Goal: Task Accomplishment & Management: Complete application form

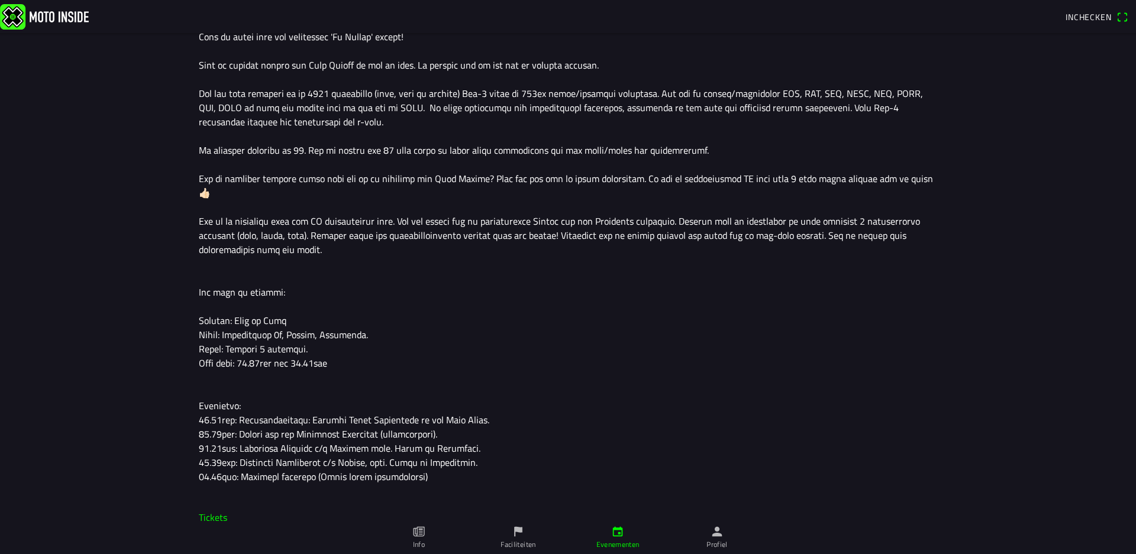
scroll to position [419, 0]
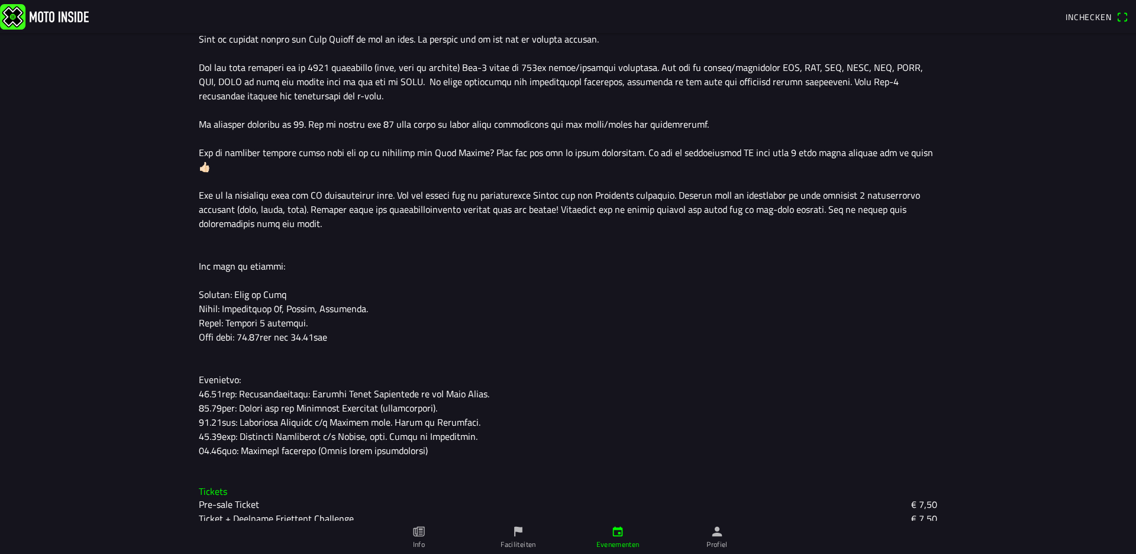
click at [0, 0] on slot "Pre-sale Ticket" at bounding box center [0, 0] width 0 height 0
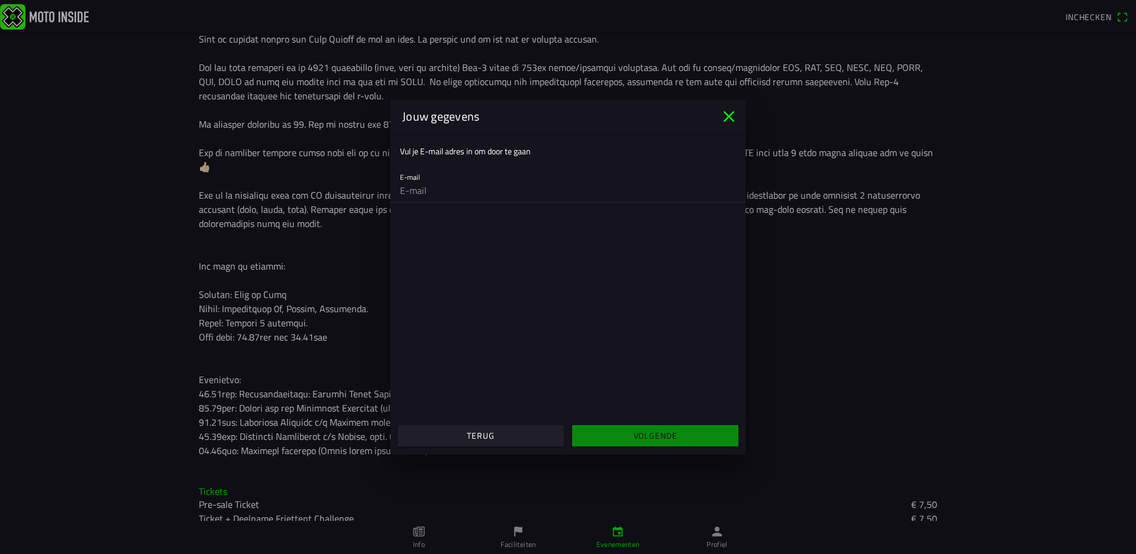
click at [424, 185] on input "email" at bounding box center [568, 191] width 336 height 24
type input "[EMAIL_ADDRESS][DOMAIN_NAME]"
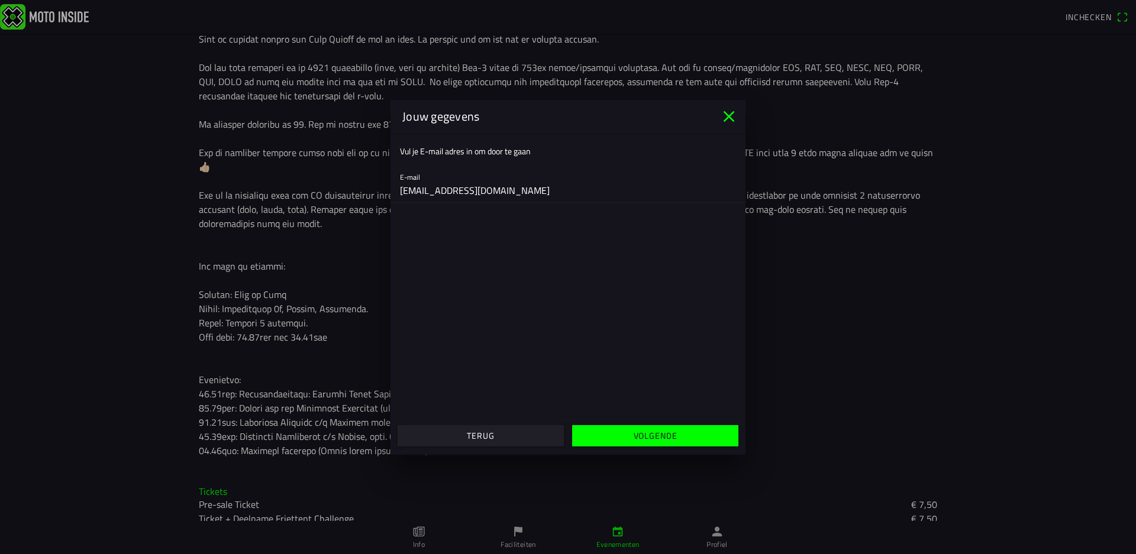
click at [0, 0] on slot "Volgende" at bounding box center [0, 0] width 0 height 0
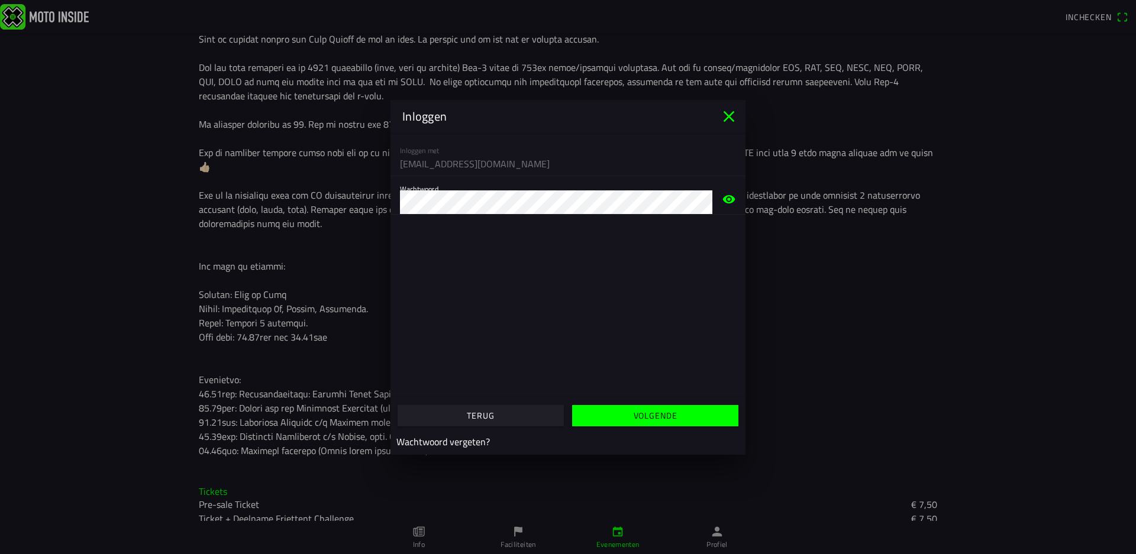
click at [0, 0] on slot "Volgende" at bounding box center [0, 0] width 0 height 0
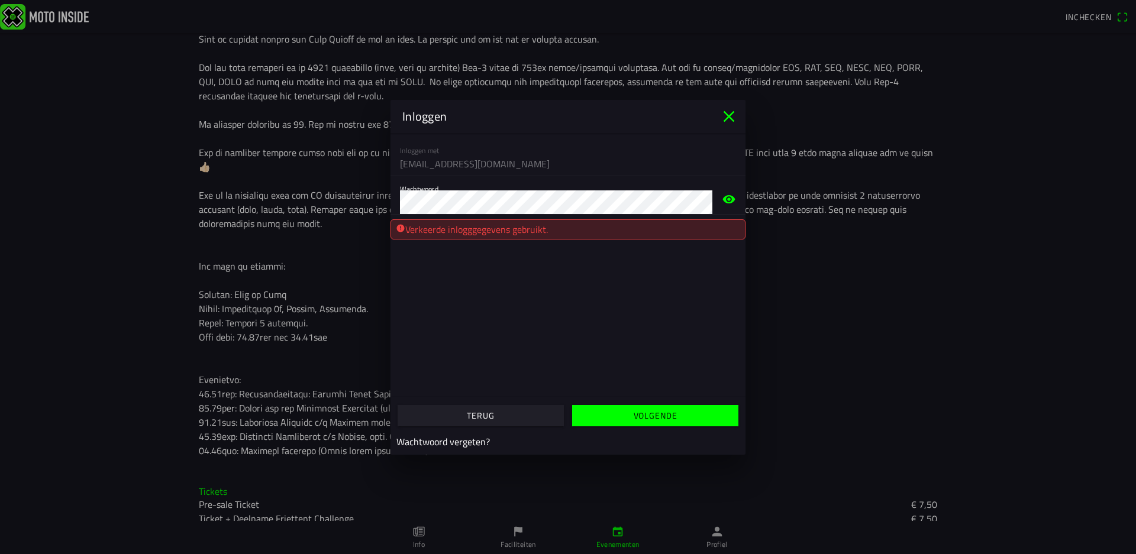
click at [725, 114] on icon "close" at bounding box center [728, 116] width 19 height 19
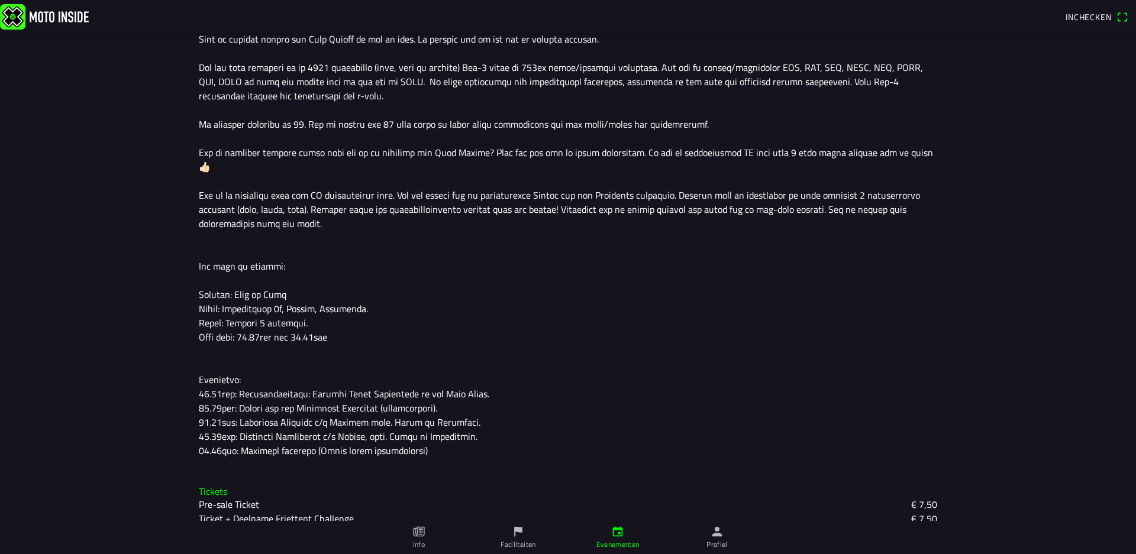
click at [722, 536] on icon "person" at bounding box center [716, 531] width 13 height 13
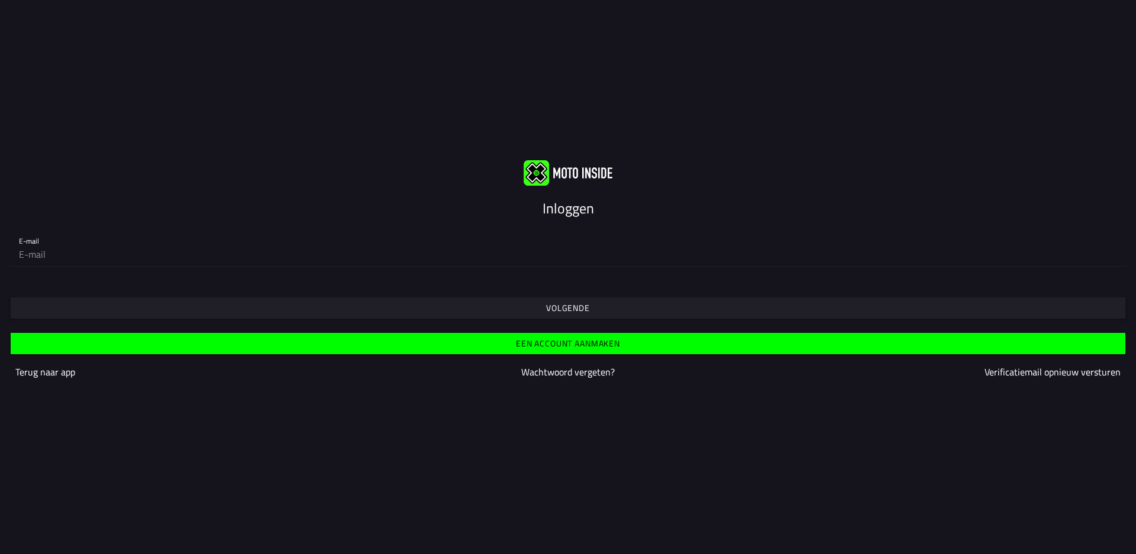
click at [0, 0] on slot "Een account aanmaken" at bounding box center [0, 0] width 0 height 0
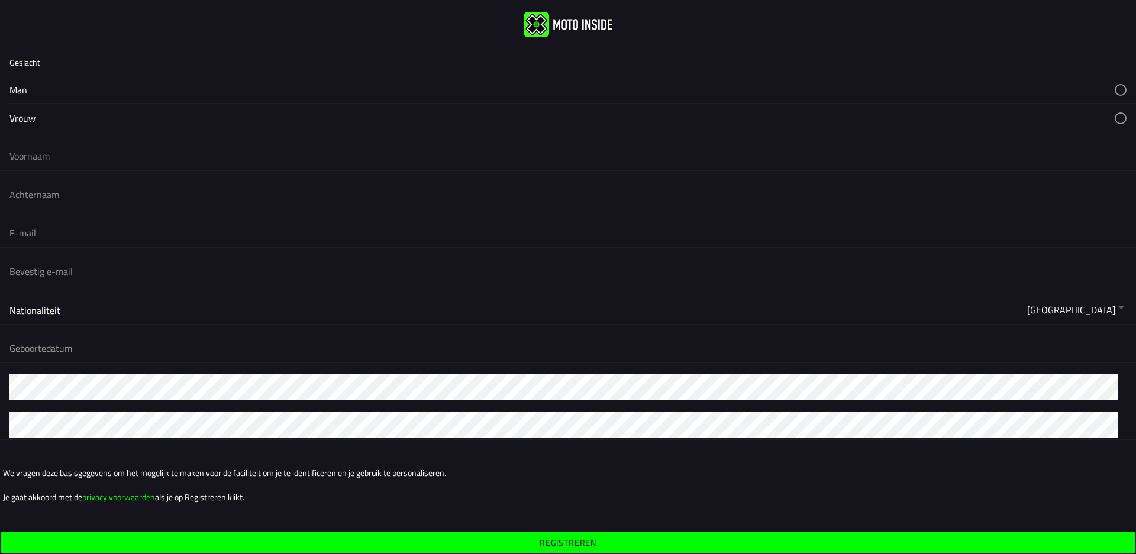
click at [66, 157] on input "text" at bounding box center [567, 156] width 1117 height 26
type input "[PERSON_NAME]"
click at [54, 195] on input "text" at bounding box center [567, 195] width 1117 height 26
type input "Crul"
click at [52, 224] on input "email" at bounding box center [567, 233] width 1117 height 26
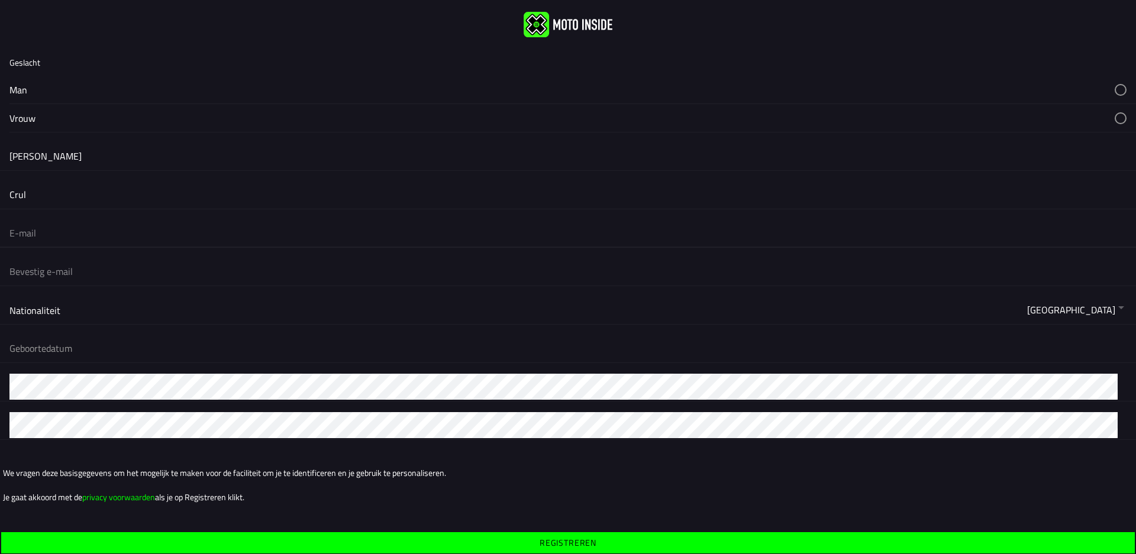
type input "[EMAIL_ADDRESS][DOMAIN_NAME]"
click at [72, 312] on button "button" at bounding box center [572, 310] width 1126 height 28
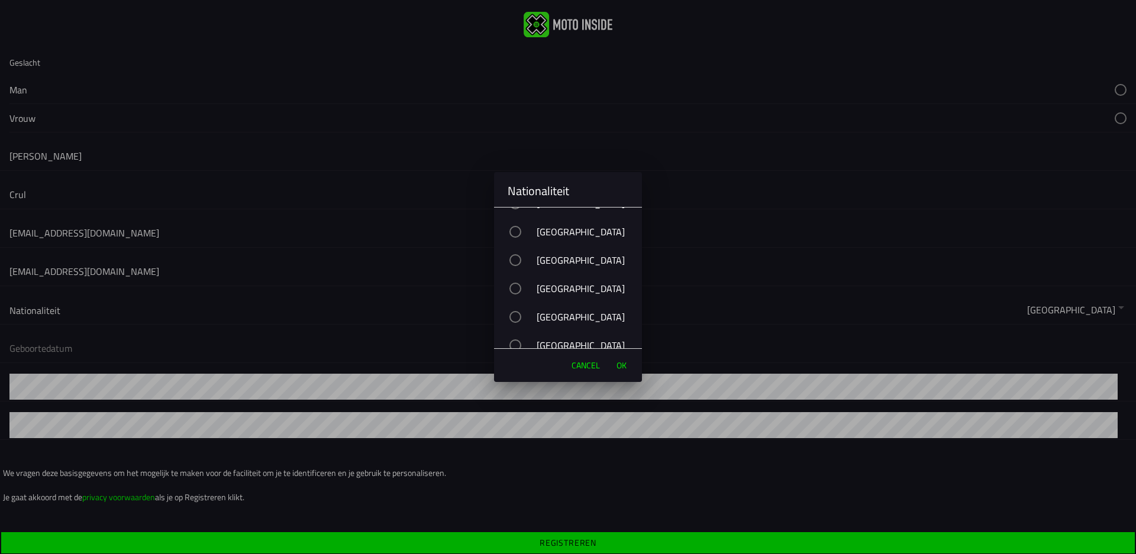
scroll to position [532, 0]
click at [561, 285] on div "[GEOGRAPHIC_DATA]" at bounding box center [574, 286] width 136 height 30
click at [615, 361] on button "OK" at bounding box center [621, 366] width 22 height 24
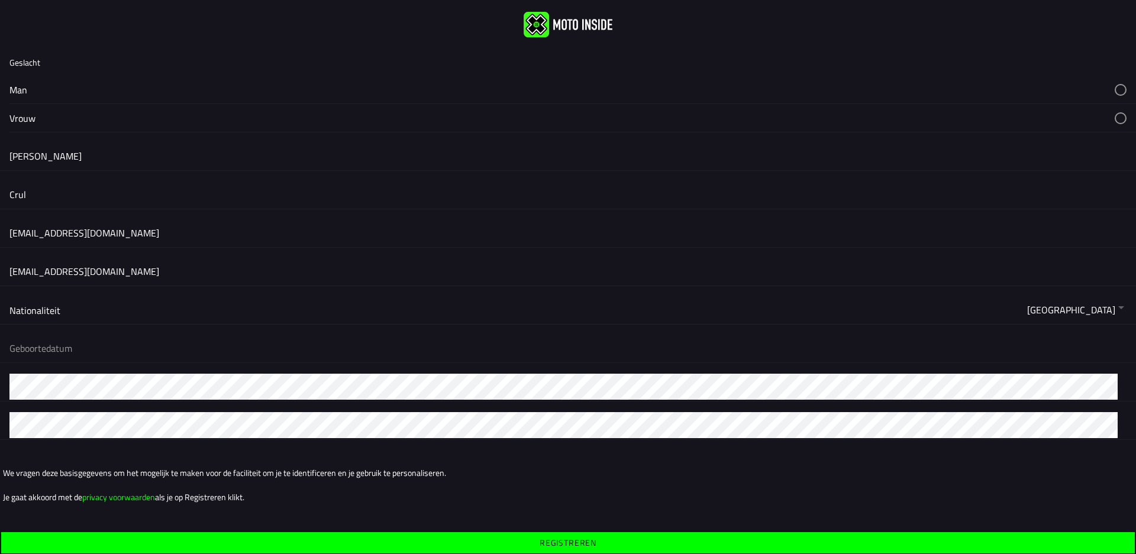
click at [104, 351] on button "button" at bounding box center [572, 348] width 1126 height 28
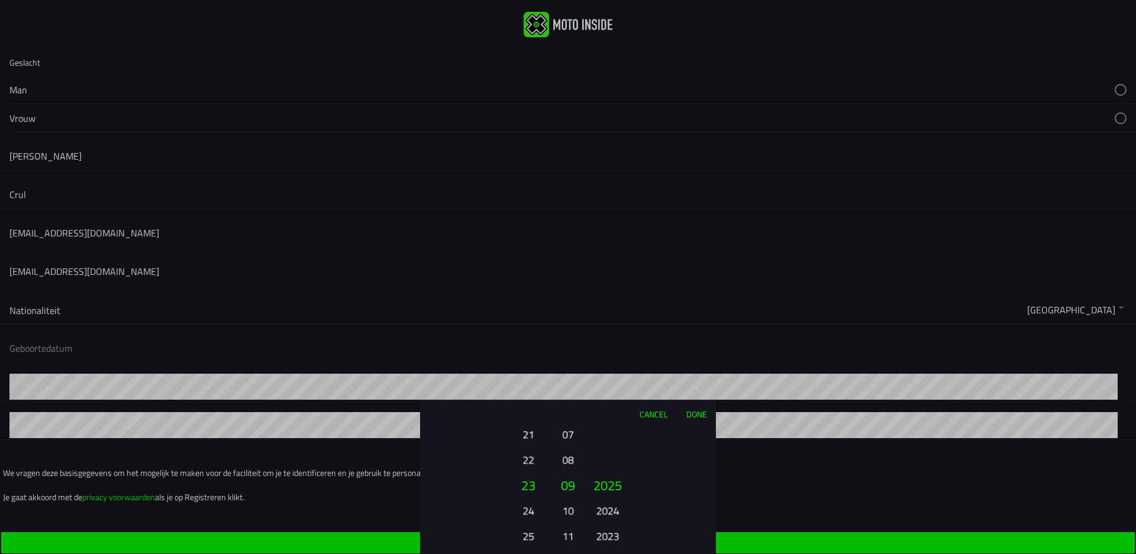
click at [608, 534] on button "2023" at bounding box center [607, 536] width 33 height 21
drag, startPoint x: 610, startPoint y: 536, endPoint x: 609, endPoint y: 530, distance: 6.0
click at [610, 535] on button "2023" at bounding box center [607, 536] width 33 height 21
drag, startPoint x: 605, startPoint y: 527, endPoint x: 621, endPoint y: 458, distance: 71.0
click at [621, 458] on ion-picker-column "2025 2024 2023 2022 2021 2020 2019 2018 2017 2016 2015 2014 2013 2012 2011 2010…" at bounding box center [649, 490] width 133 height 127
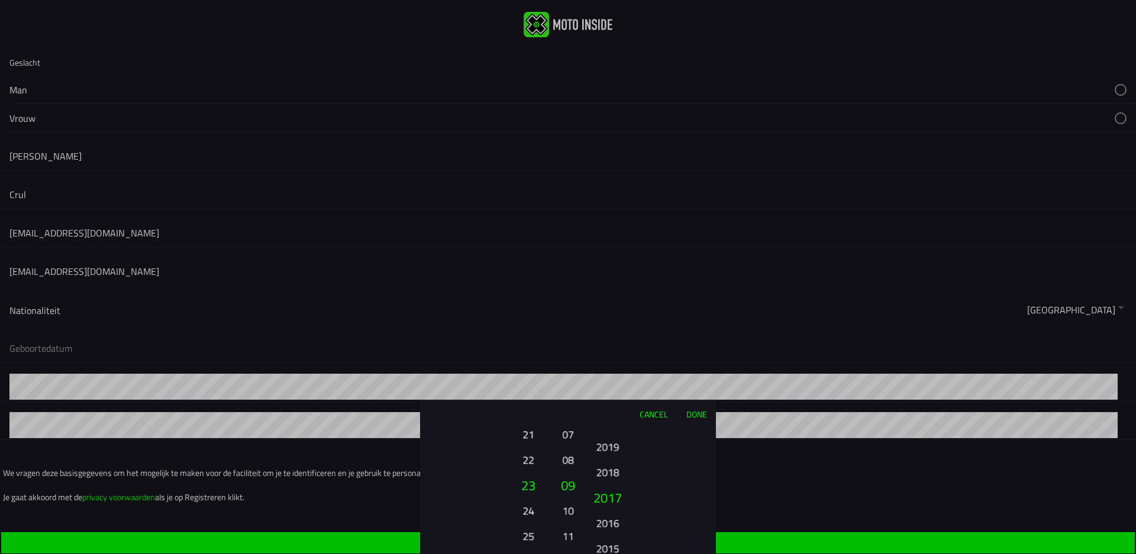
drag, startPoint x: 616, startPoint y: 509, endPoint x: 626, endPoint y: 416, distance: 93.4
click at [626, 416] on div "Cancel Done 01 02 03 04 05 06 07 08 09 10 11 12 13 14 15 16 17 18 19 20 21 22 2…" at bounding box center [568, 477] width 296 height 154
drag, startPoint x: 612, startPoint y: 506, endPoint x: 628, endPoint y: 427, distance: 80.9
click at [628, 428] on ion-picker-column "2025 2024 2023 2022 2021 2020 2019 2018 2017 2016 2015 2014 2013 2012 2011 2010…" at bounding box center [649, 490] width 133 height 127
drag, startPoint x: 610, startPoint y: 477, endPoint x: 635, endPoint y: 451, distance: 36.0
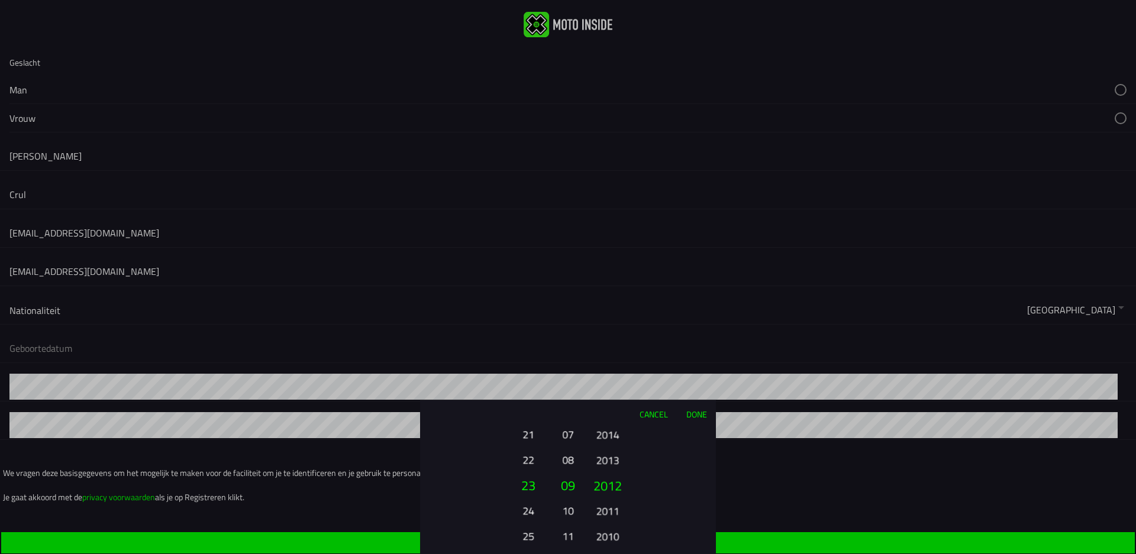
click at [634, 446] on ion-picker-column "2025 2024 2023 2022 2021 2020 2019 2018 2017 2016 2015 2014 2013 2012 2011 2010…" at bounding box center [649, 490] width 133 height 127
drag, startPoint x: 609, startPoint y: 513, endPoint x: 629, endPoint y: 447, distance: 69.2
click at [629, 447] on ion-picker-column "2025 2024 2023 2022 2021 2020 2019 2018 2017 2016 2015 2014 2013 2012 2011 2010…" at bounding box center [649, 490] width 133 height 127
drag, startPoint x: 613, startPoint y: 493, endPoint x: 619, endPoint y: 489, distance: 7.6
click at [629, 450] on ion-picker-column "2025 2024 2023 2022 2021 2020 2019 2018 2017 2016 2015 2014 2013 2012 2011 2010…" at bounding box center [649, 490] width 133 height 127
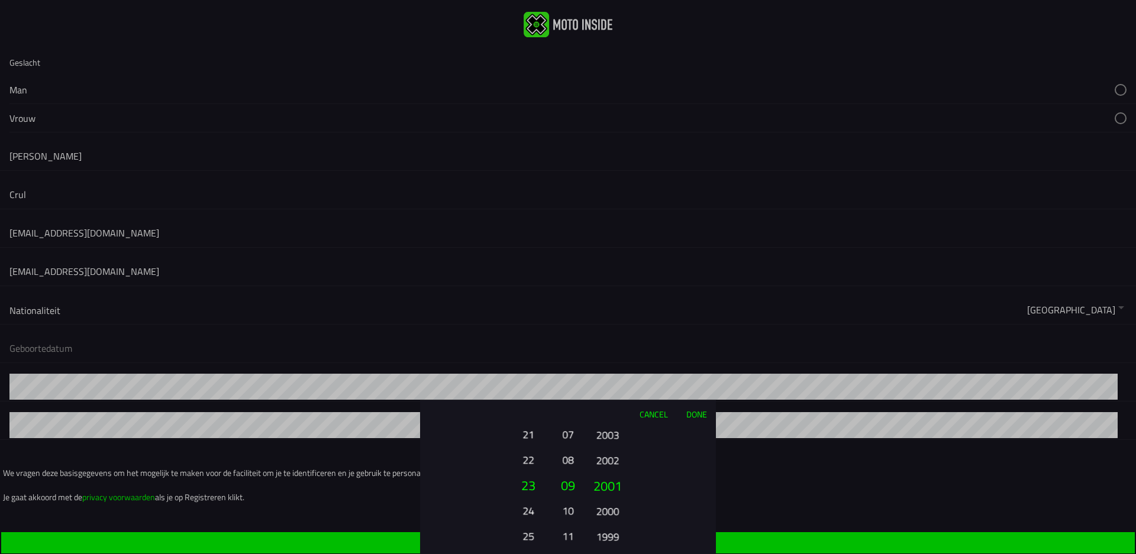
drag, startPoint x: 615, startPoint y: 497, endPoint x: 639, endPoint y: 445, distance: 57.4
click at [639, 445] on ion-picker-column "2025 2024 2023 2022 2021 2020 2019 2018 2017 2016 2015 2014 2013 2012 2011 2010…" at bounding box center [649, 490] width 133 height 127
click at [610, 513] on button "1998" at bounding box center [607, 510] width 33 height 21
click at [525, 537] on button "25" at bounding box center [528, 536] width 33 height 21
click at [569, 434] on button "07" at bounding box center [568, 434] width 17 height 21
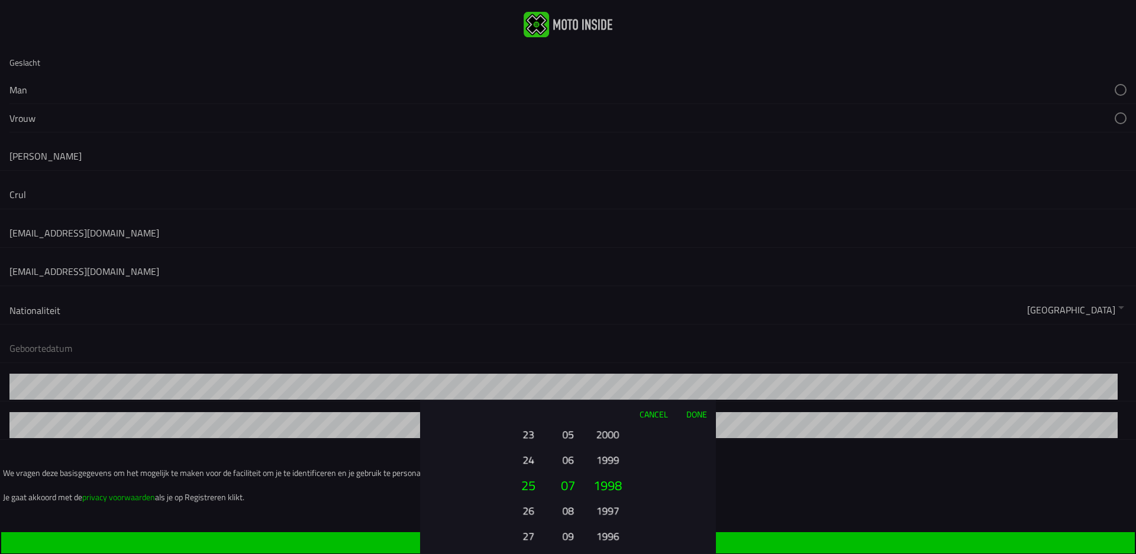
click at [567, 458] on button "06" at bounding box center [568, 460] width 17 height 21
click at [694, 418] on button "Done" at bounding box center [696, 414] width 39 height 26
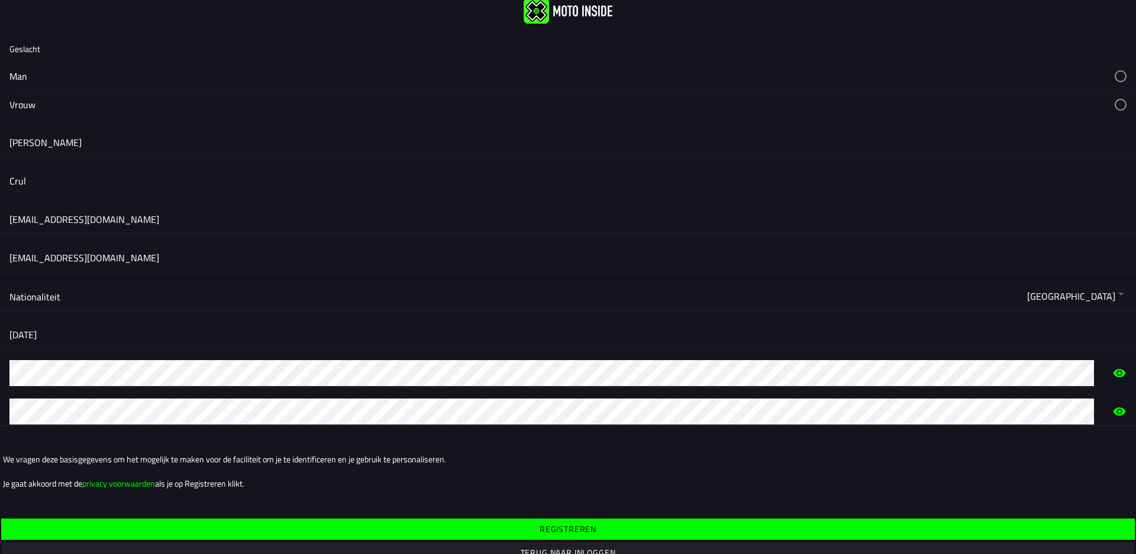
scroll to position [37, 0]
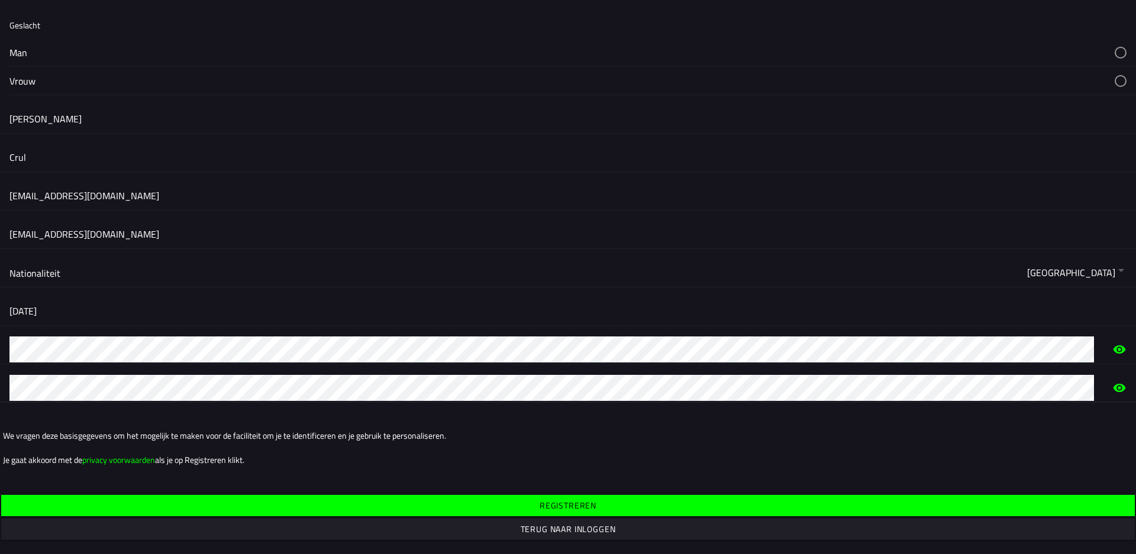
click at [534, 505] on span "Registreren" at bounding box center [567, 505] width 1115 height 21
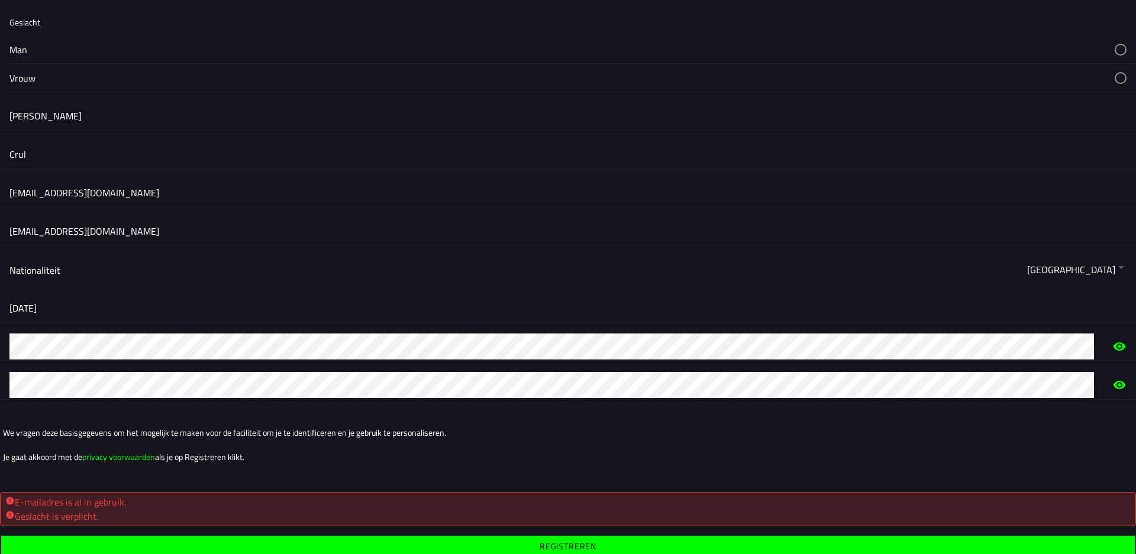
scroll to position [0, 0]
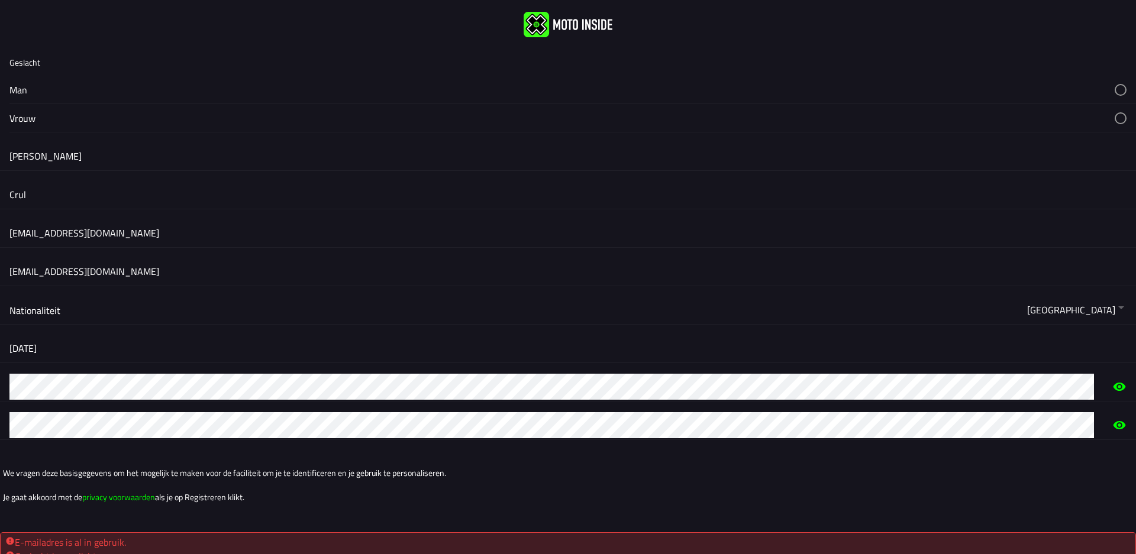
click at [41, 84] on button "button" at bounding box center [572, 90] width 1126 height 28
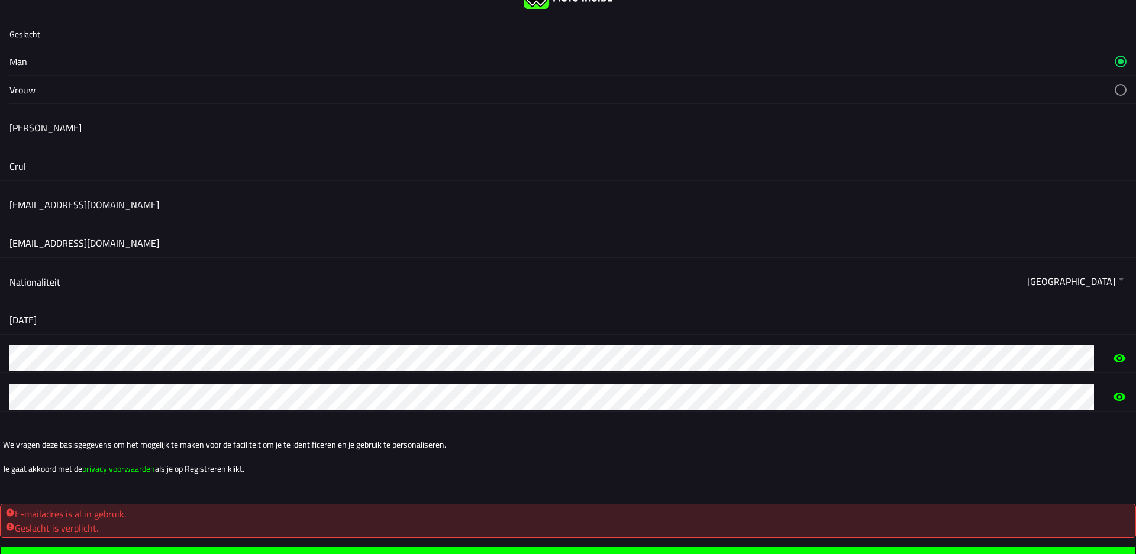
scroll to position [81, 0]
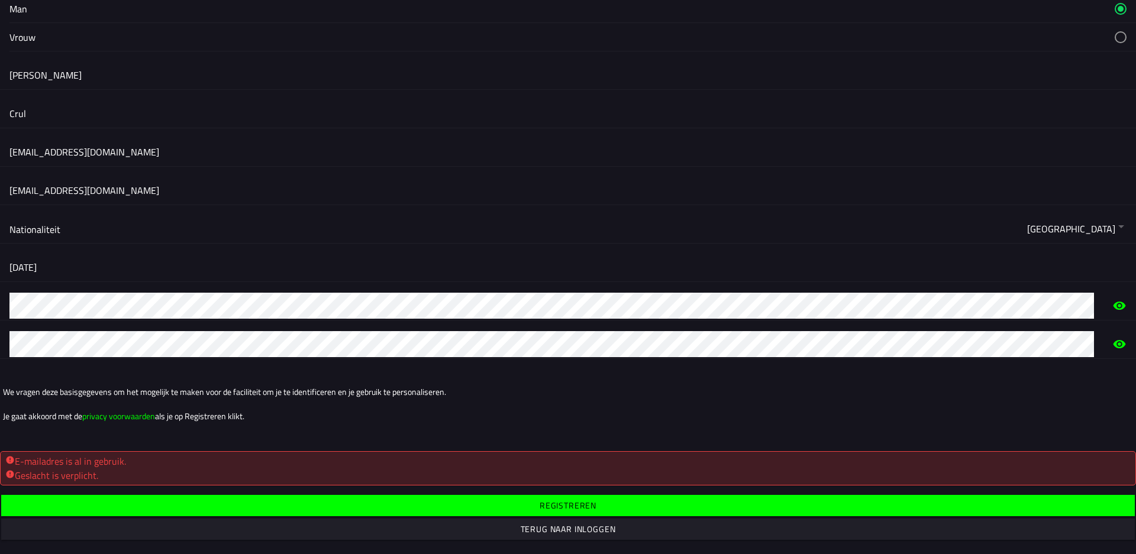
click at [600, 508] on span "button" at bounding box center [567, 505] width 1115 height 21
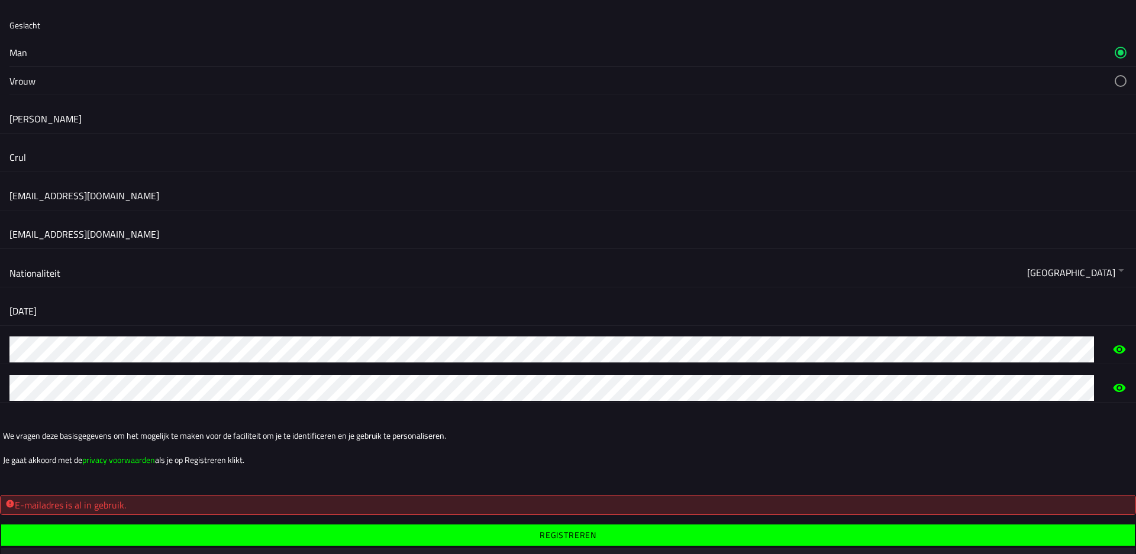
scroll to position [67, 0]
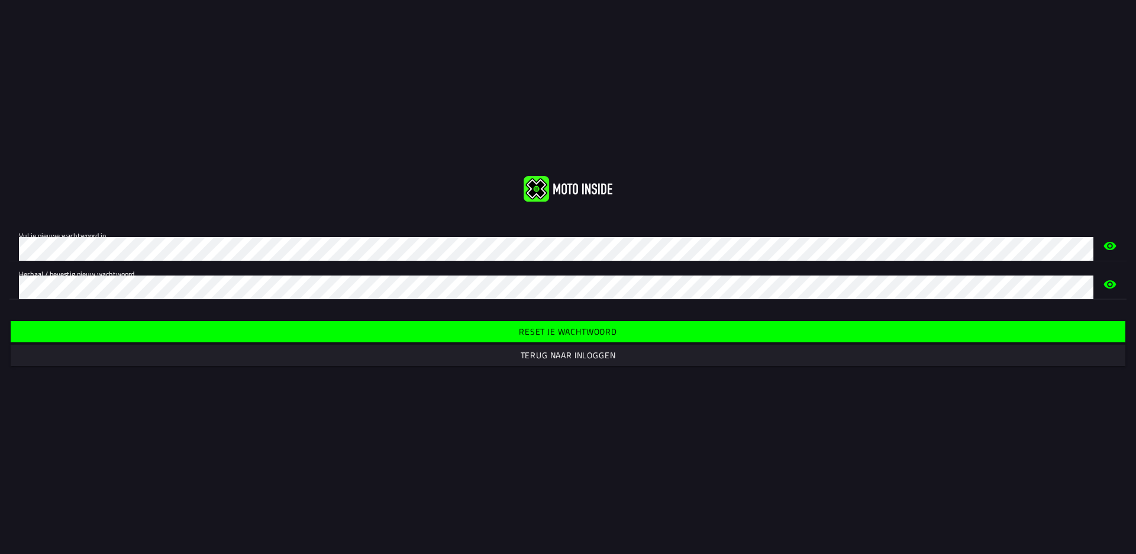
click at [0, 0] on slot "Reset je wachtwoord" at bounding box center [0, 0] width 0 height 0
